Goal: Task Accomplishment & Management: Complete application form

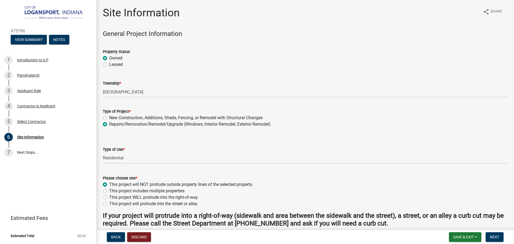
select select "62802869-e470-474a-8a4c-8dbe1ccdd5ac"
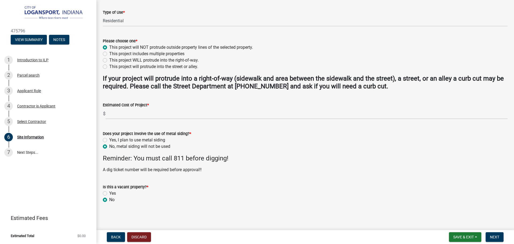
scroll to position [138, 0]
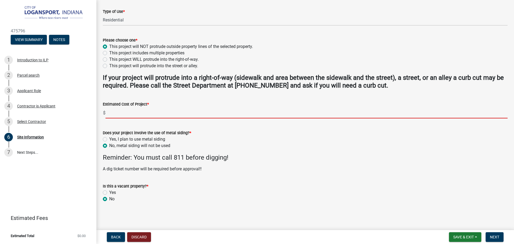
click at [119, 112] on input "text" at bounding box center [306, 112] width 402 height 11
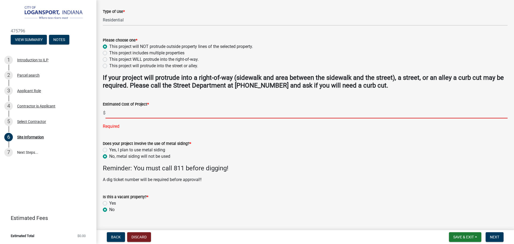
scroll to position [148, 0]
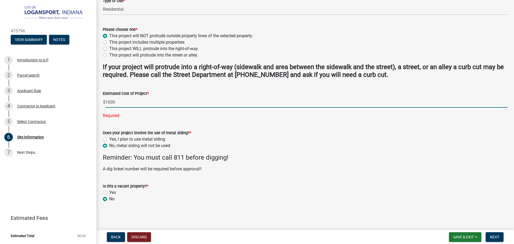
type input "1000"
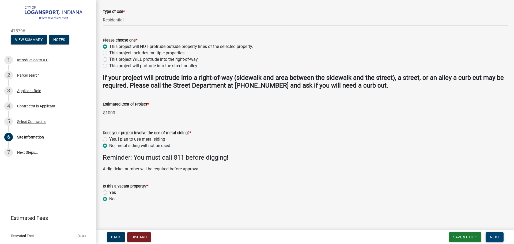
click at [496, 235] on span "Next" at bounding box center [494, 237] width 9 height 4
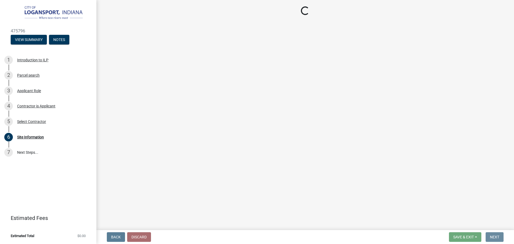
scroll to position [0, 0]
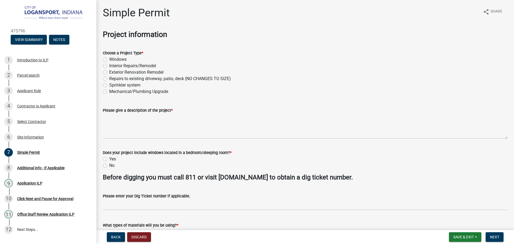
click at [109, 92] on label "Mechanical/Plumbing Upgrade" at bounding box center [138, 91] width 59 height 6
click at [109, 92] on input "Mechanical/Plumbing Upgrade" at bounding box center [110, 89] width 3 height 3
radio input "true"
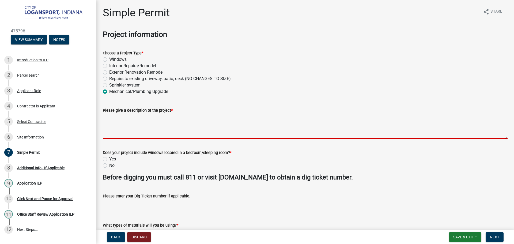
click at [116, 127] on textarea "Please give a description of the project *" at bounding box center [305, 125] width 404 height 25
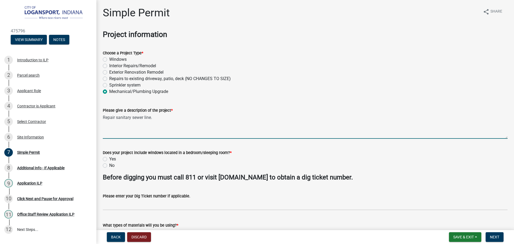
type textarea "Repair sanitary sewer line."
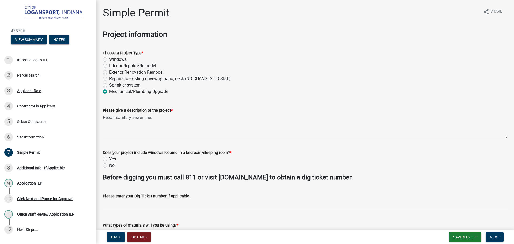
click at [109, 165] on label "No" at bounding box center [111, 165] width 5 height 6
click at [109, 165] on input "No" at bounding box center [110, 163] width 3 height 3
radio input "true"
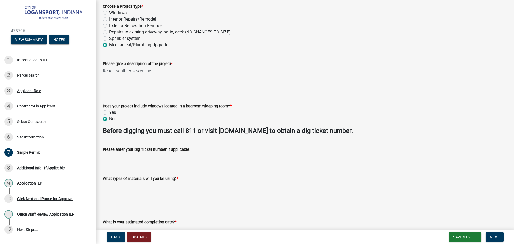
scroll to position [54, 0]
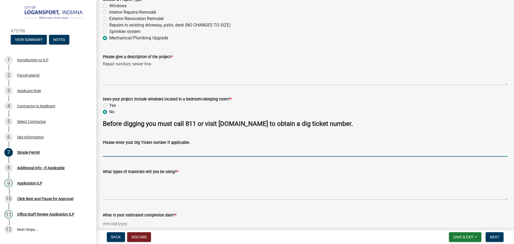
click at [112, 150] on input "Please enter your Dig Ticket number if applicable." at bounding box center [305, 151] width 404 height 11
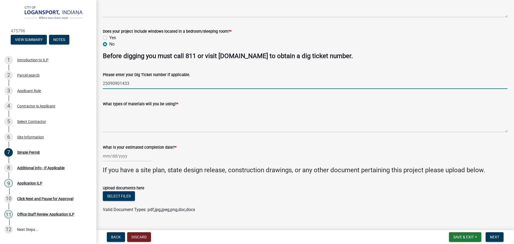
scroll to position [132, 0]
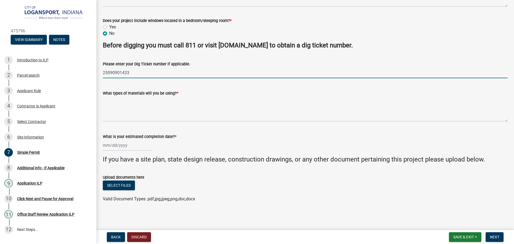
type input "25090901433"
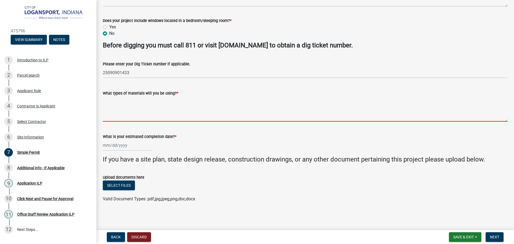
click at [122, 110] on textarea "What types of materials will you be using? *" at bounding box center [305, 108] width 404 height 25
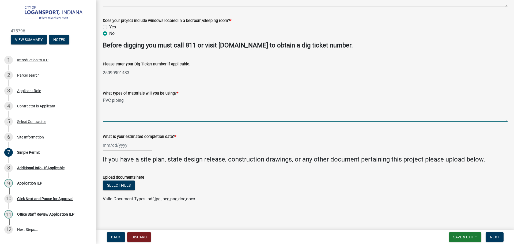
type textarea "PVC piping"
click at [124, 144] on div at bounding box center [127, 145] width 49 height 11
select select "9"
select select "2025"
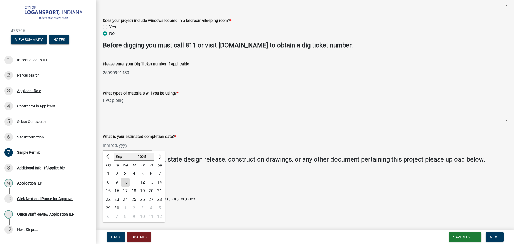
click at [125, 190] on div "17" at bounding box center [125, 190] width 9 height 9
type input "[DATE]"
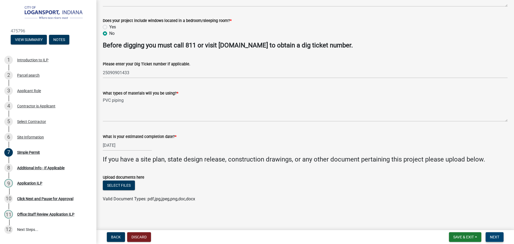
drag, startPoint x: 497, startPoint y: 239, endPoint x: 474, endPoint y: 234, distance: 23.0
click at [497, 238] on span "Next" at bounding box center [494, 237] width 9 height 4
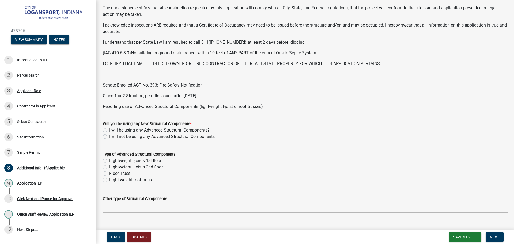
scroll to position [187, 0]
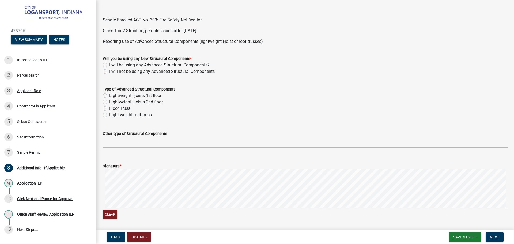
click at [109, 71] on label "I will not be using any Advanced Structural Components" at bounding box center [161, 71] width 105 height 6
click at [109, 71] on input "I will not be using any Advanced Structural Components" at bounding box center [110, 69] width 3 height 3
radio input "true"
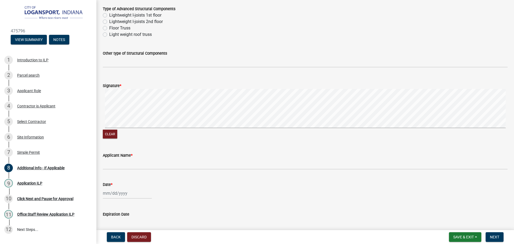
scroll to position [293, 0]
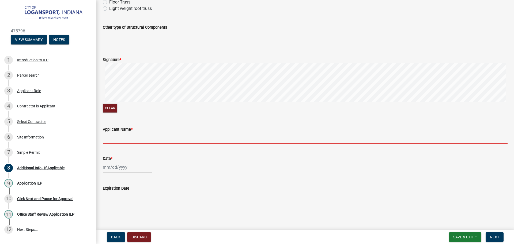
click at [122, 138] on input "Applicant Name *" at bounding box center [305, 137] width 404 height 11
type input "[PERSON_NAME]"
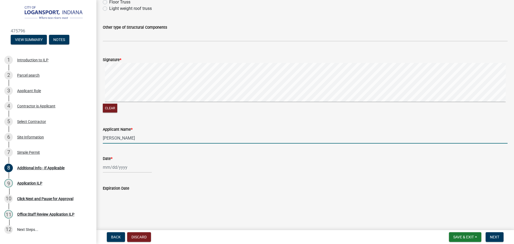
click at [122, 167] on div at bounding box center [127, 167] width 49 height 11
select select "9"
select select "2025"
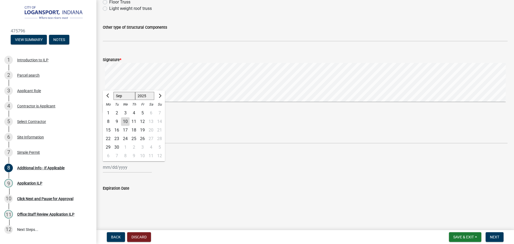
click at [124, 124] on div "10" at bounding box center [125, 121] width 9 height 9
type input "[DATE]"
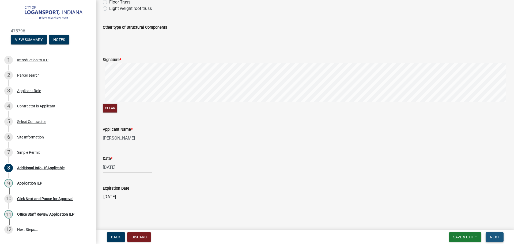
click at [497, 238] on span "Next" at bounding box center [494, 237] width 9 height 4
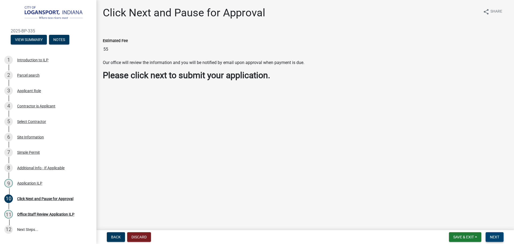
click at [494, 237] on span "Next" at bounding box center [494, 237] width 9 height 4
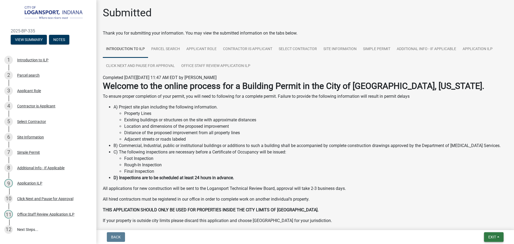
click at [492, 237] on span "Exit" at bounding box center [492, 237] width 8 height 4
click at [476, 222] on button "Save & Exit" at bounding box center [481, 222] width 43 height 13
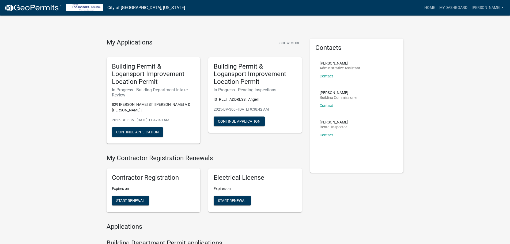
click at [149, 134] on button "Continue Application" at bounding box center [137, 132] width 51 height 10
